Goal: Task Accomplishment & Management: Use online tool/utility

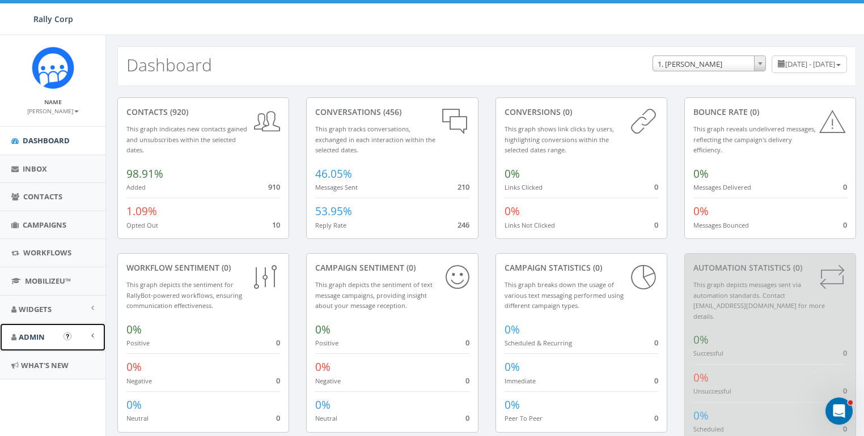
click at [35, 333] on span "Admin" at bounding box center [32, 337] width 26 height 10
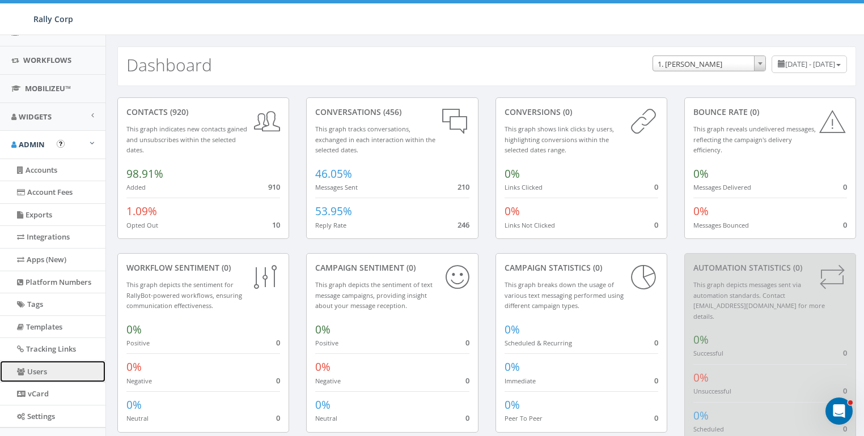
click at [29, 363] on link "Users" at bounding box center [52, 372] width 105 height 22
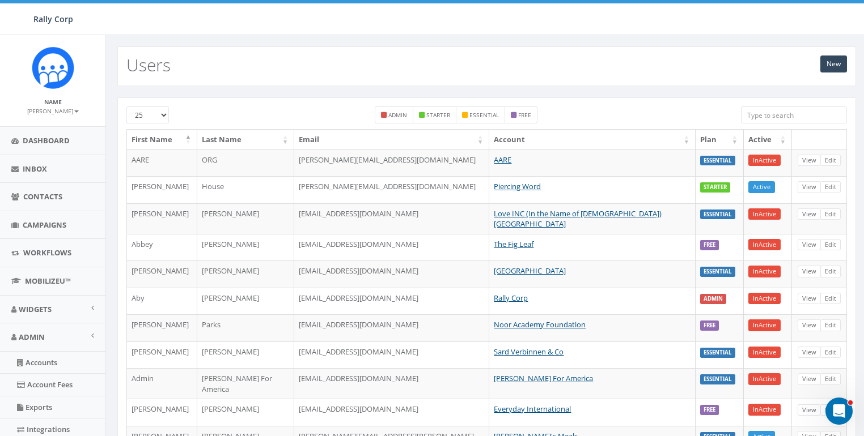
click at [787, 108] on input "search" at bounding box center [794, 115] width 106 height 17
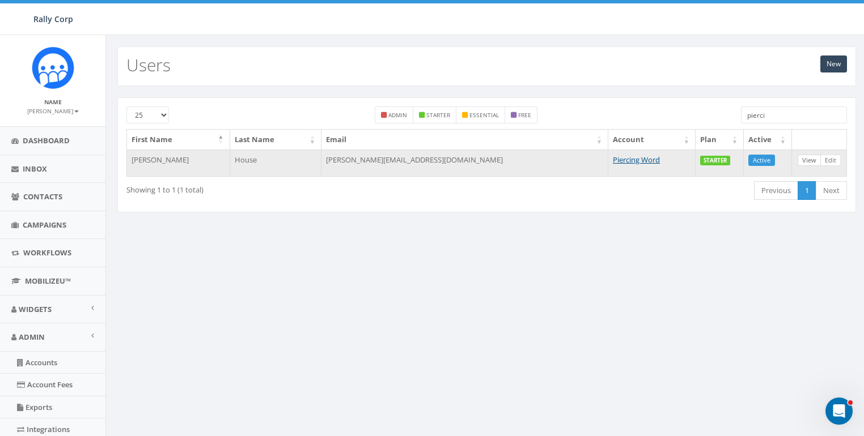
type input "pierci"
click at [805, 159] on link "View" at bounding box center [808, 161] width 23 height 12
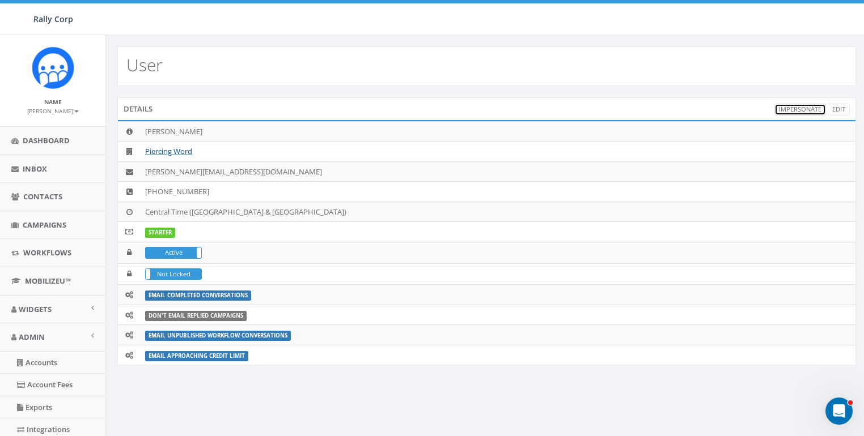
click at [805, 111] on link "Impersonate" at bounding box center [800, 110] width 52 height 12
